Goal: Find specific page/section: Find specific page/section

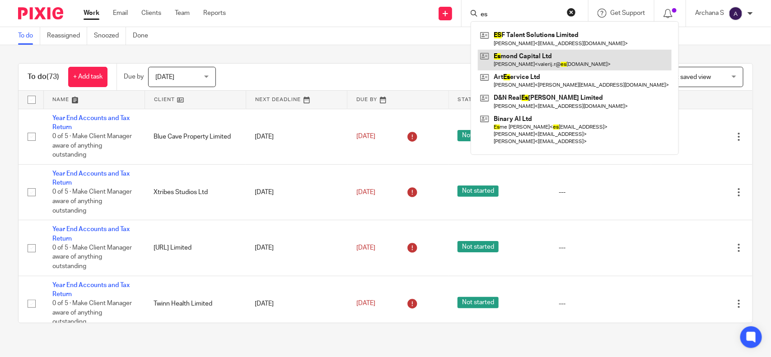
type input "es"
click at [500, 58] on link at bounding box center [575, 60] width 194 height 21
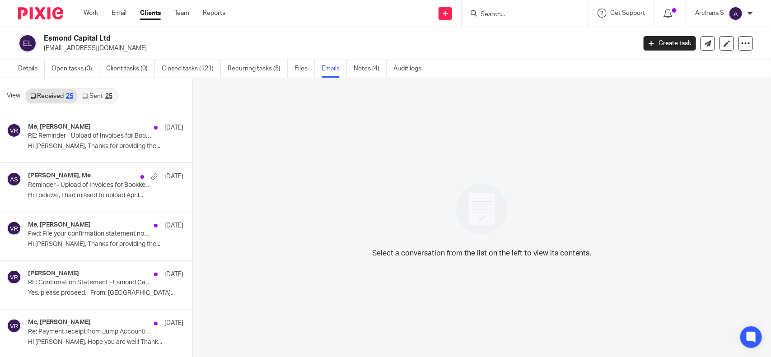
click at [88, 99] on link "Sent 25" at bounding box center [97, 96] width 39 height 14
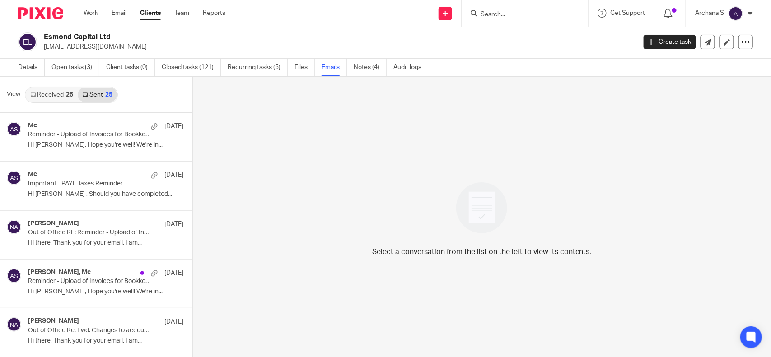
click at [506, 14] on input "Search" at bounding box center [520, 15] width 81 height 8
type input "cas"
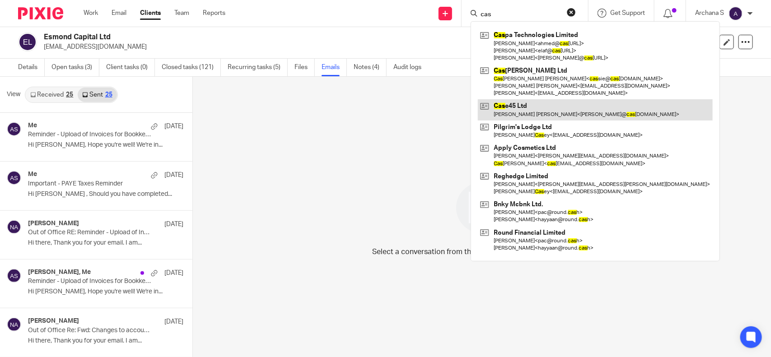
click at [542, 108] on link at bounding box center [595, 109] width 235 height 21
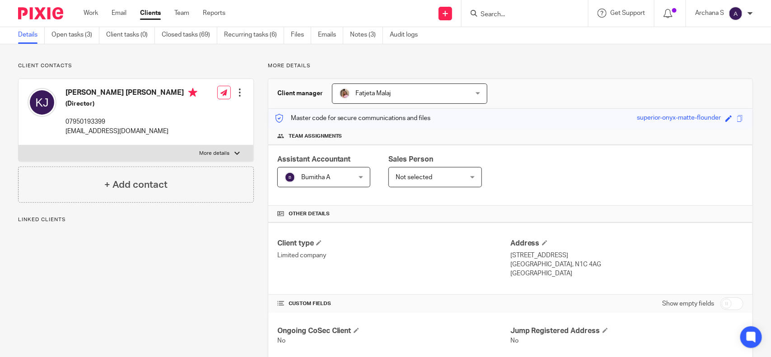
scroll to position [113, 0]
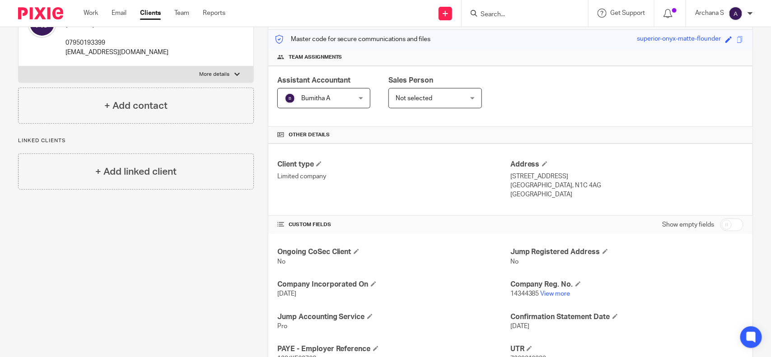
click at [543, 299] on p "14344385 View more" at bounding box center [627, 294] width 233 height 9
click at [544, 295] on link "View more" at bounding box center [556, 294] width 30 height 6
